Goal: Task Accomplishment & Management: Complete application form

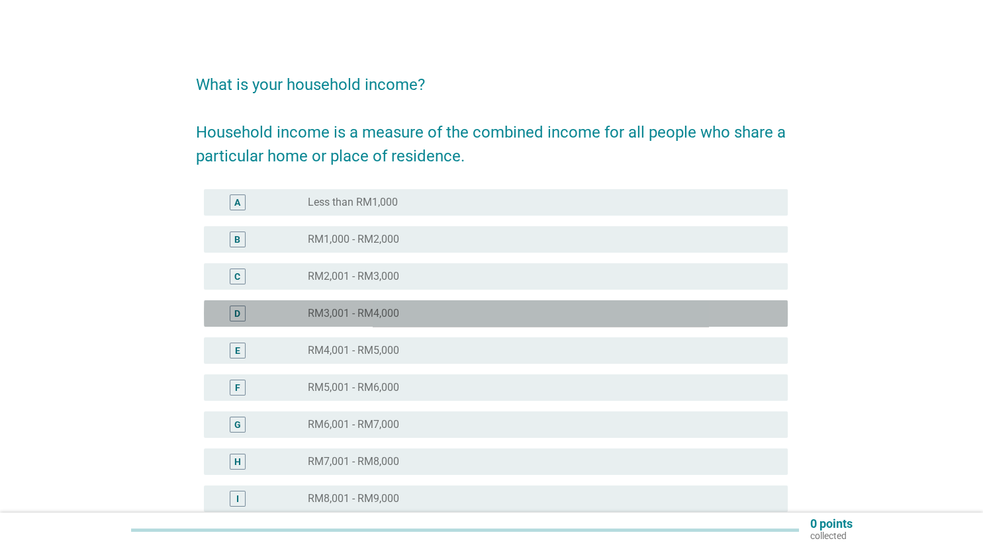
click at [239, 313] on div "D" at bounding box center [237, 314] width 6 height 14
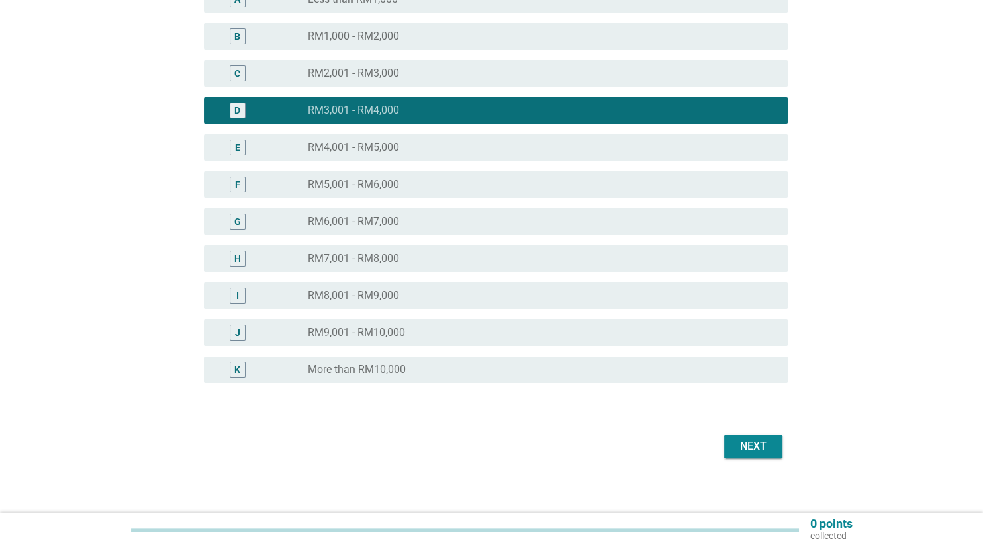
scroll to position [209, 0]
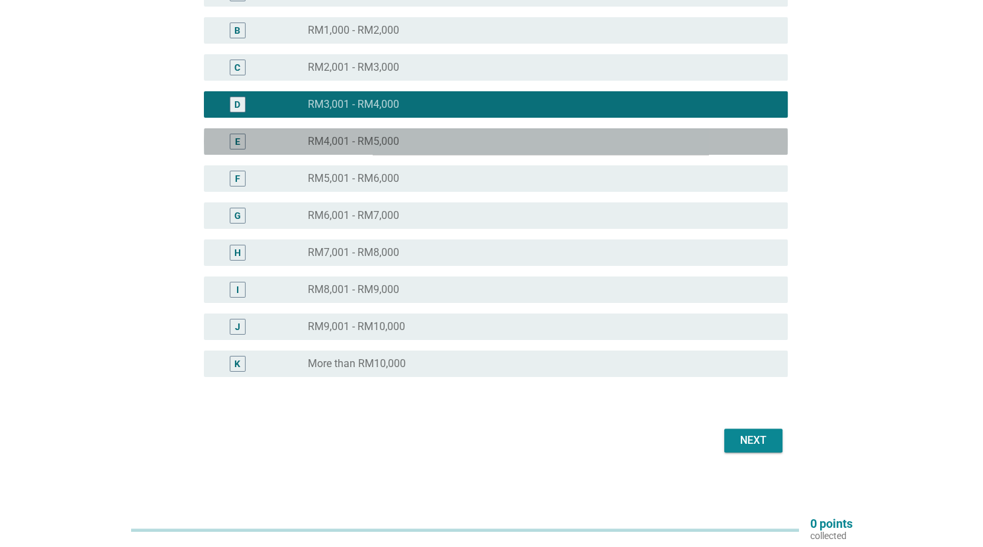
click at [234, 139] on div "E" at bounding box center [238, 142] width 16 height 16
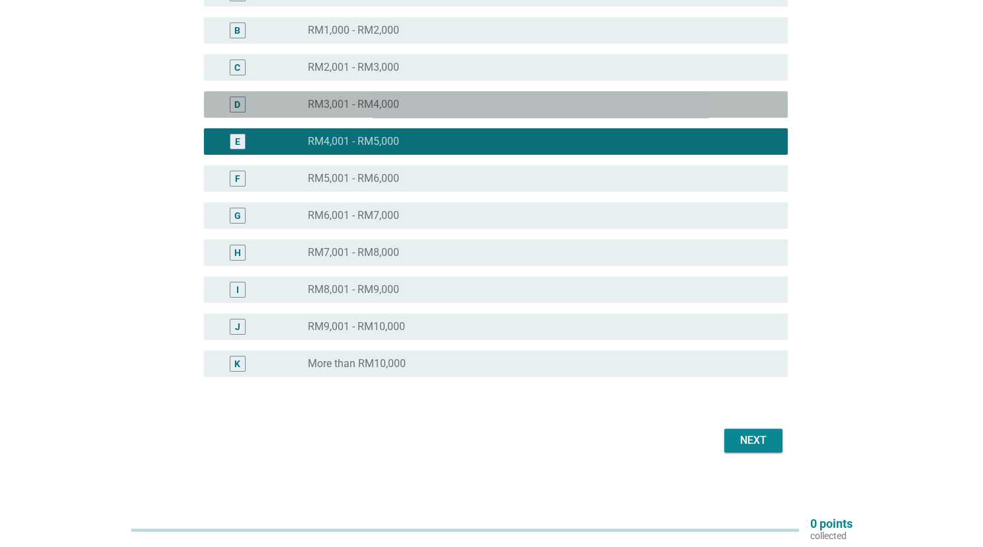
click at [238, 108] on div "D" at bounding box center [237, 105] width 6 height 14
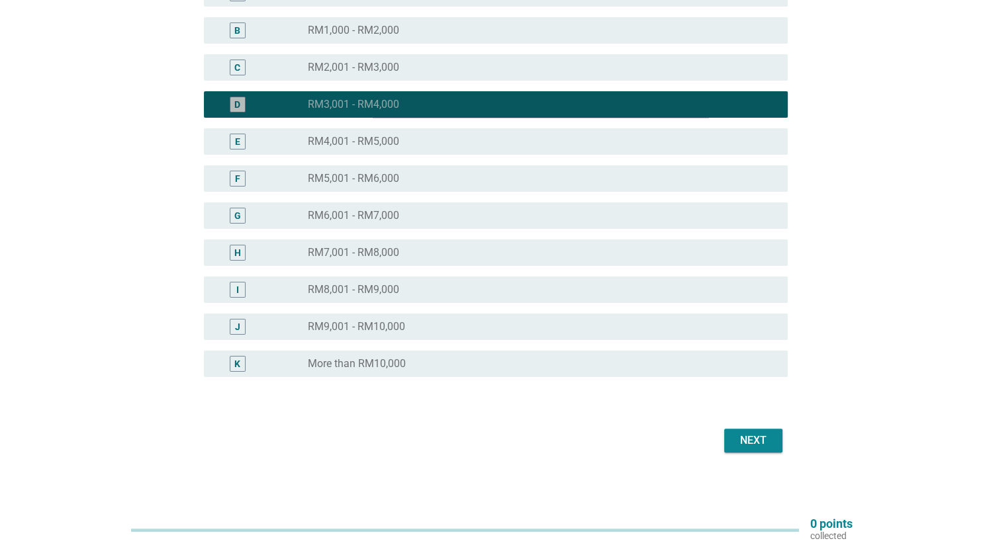
click at [238, 108] on div "D" at bounding box center [237, 105] width 6 height 14
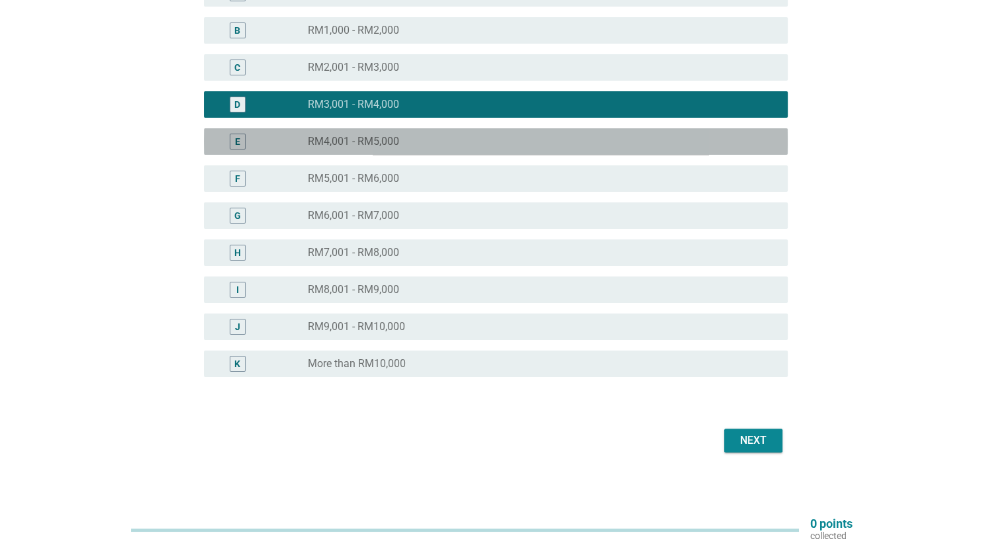
click at [234, 142] on div "E" at bounding box center [238, 142] width 16 height 16
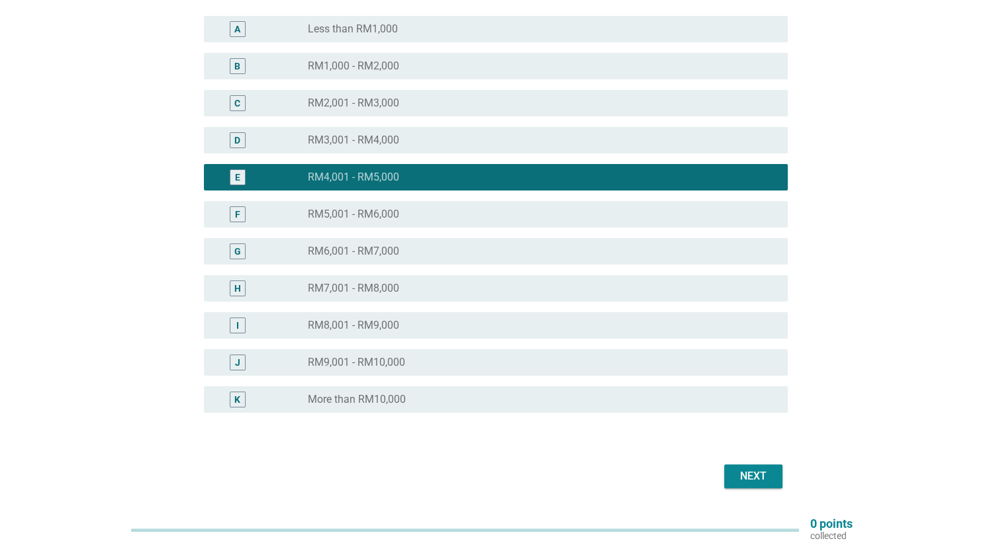
scroll to position [140, 0]
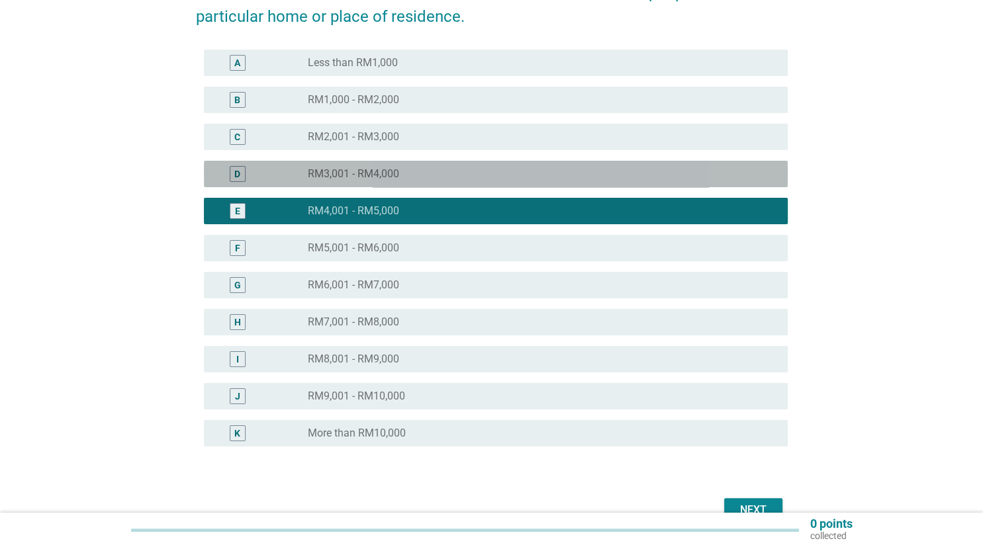
click at [239, 173] on div "D" at bounding box center [237, 174] width 6 height 14
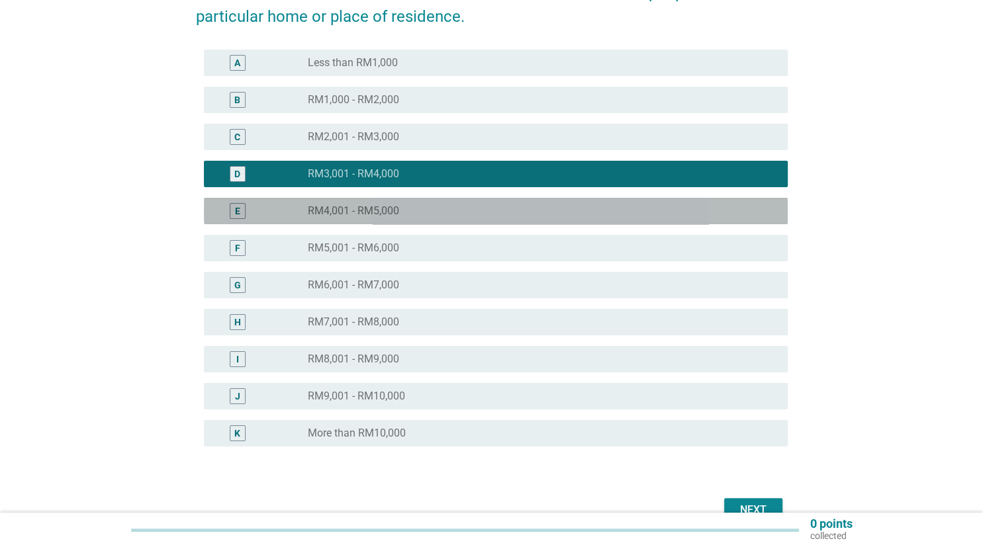
click at [236, 212] on div "E" at bounding box center [237, 211] width 5 height 14
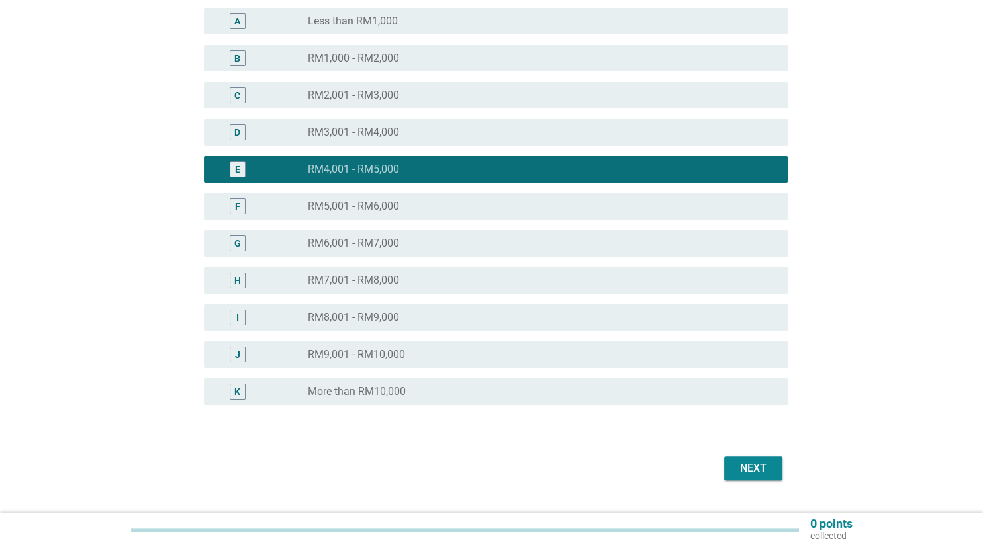
scroll to position [212, 0]
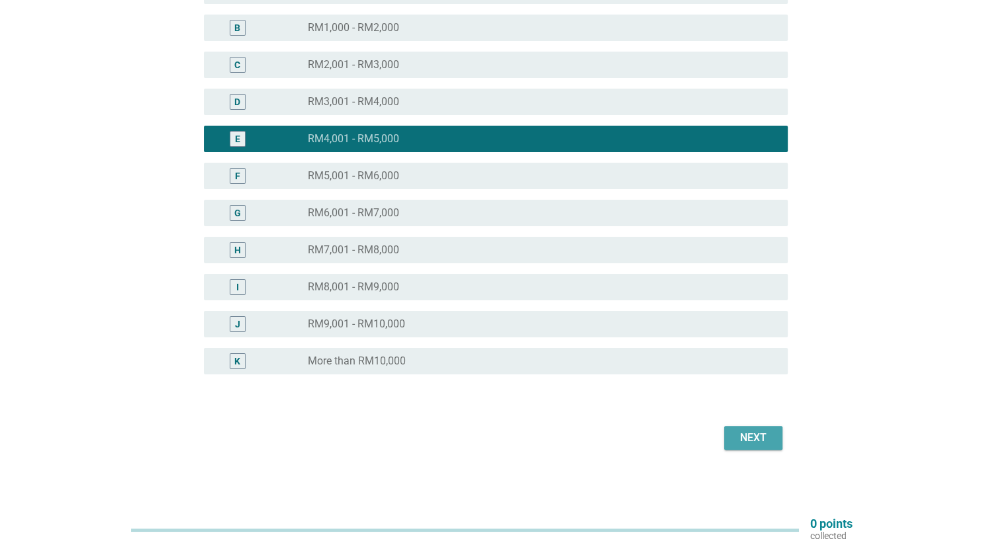
click at [754, 440] on div "Next" at bounding box center [752, 438] width 37 height 16
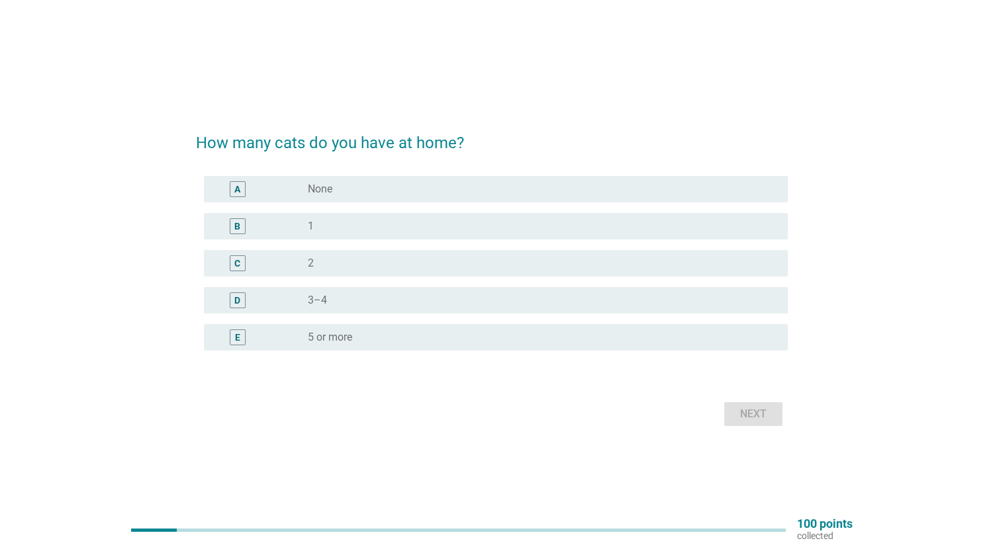
click at [237, 187] on div "A" at bounding box center [237, 189] width 6 height 14
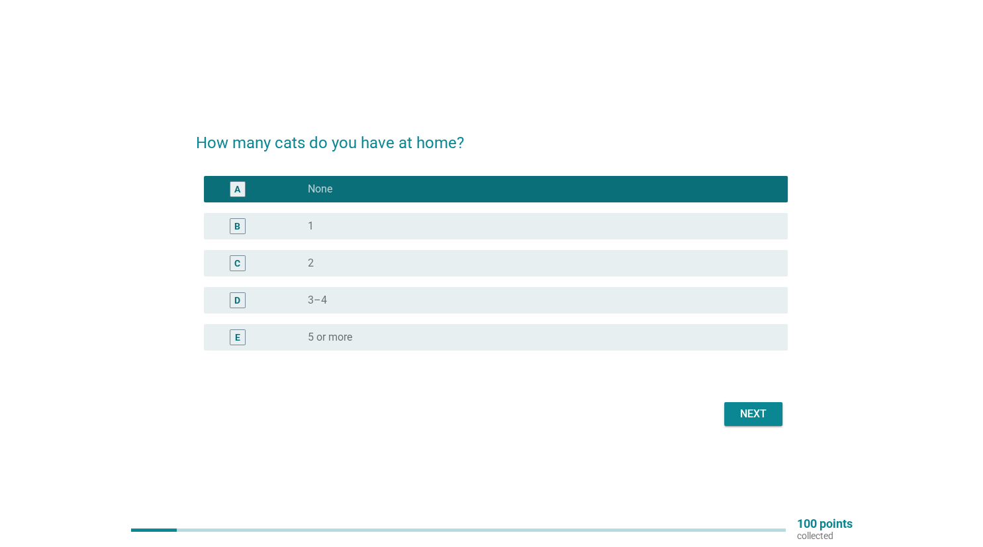
click at [759, 414] on div "Next" at bounding box center [752, 414] width 37 height 16
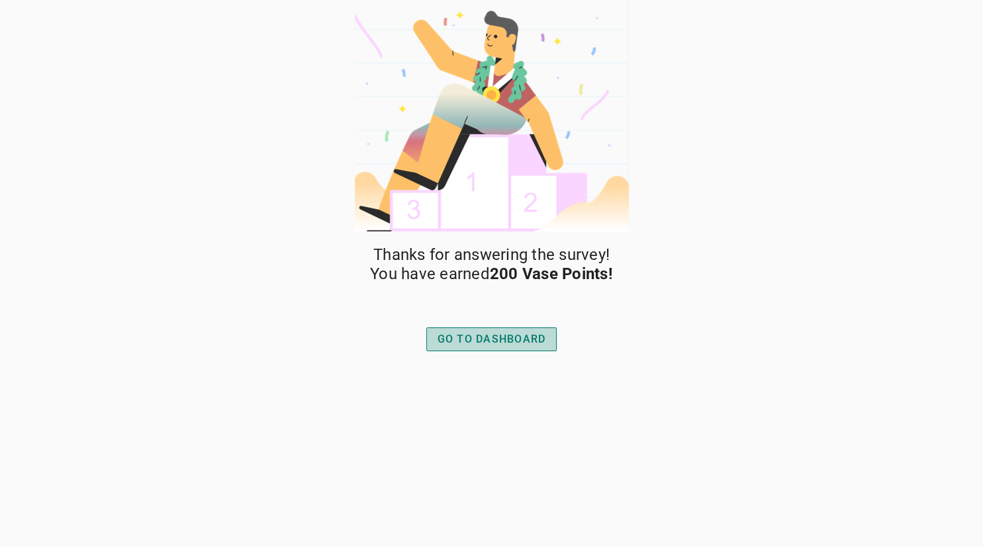
click at [518, 340] on div "GO TO DASHBOARD" at bounding box center [491, 340] width 109 height 16
click at [467, 335] on div "GO TO DASHBOARD" at bounding box center [491, 340] width 109 height 16
